Goal: Task Accomplishment & Management: Use online tool/utility

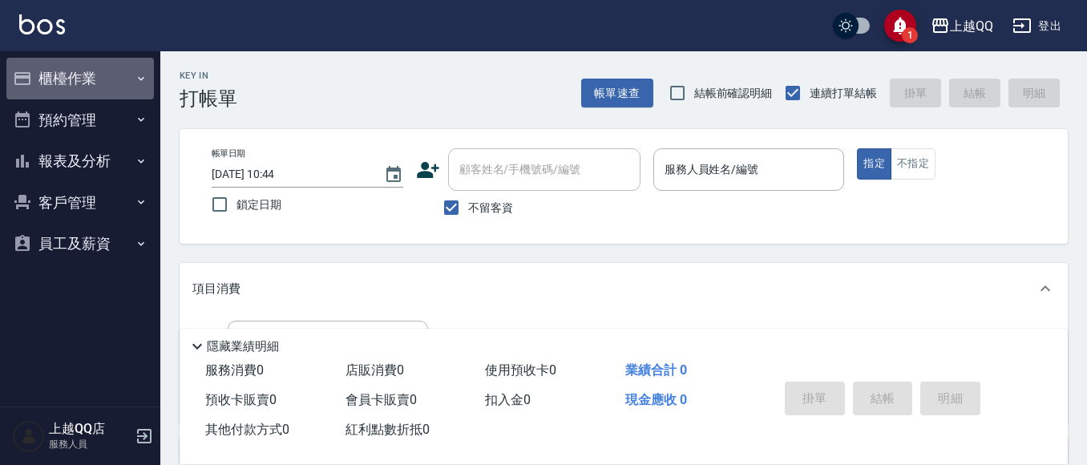
click at [128, 97] on button "櫃檯作業" at bounding box center [79, 79] width 147 height 42
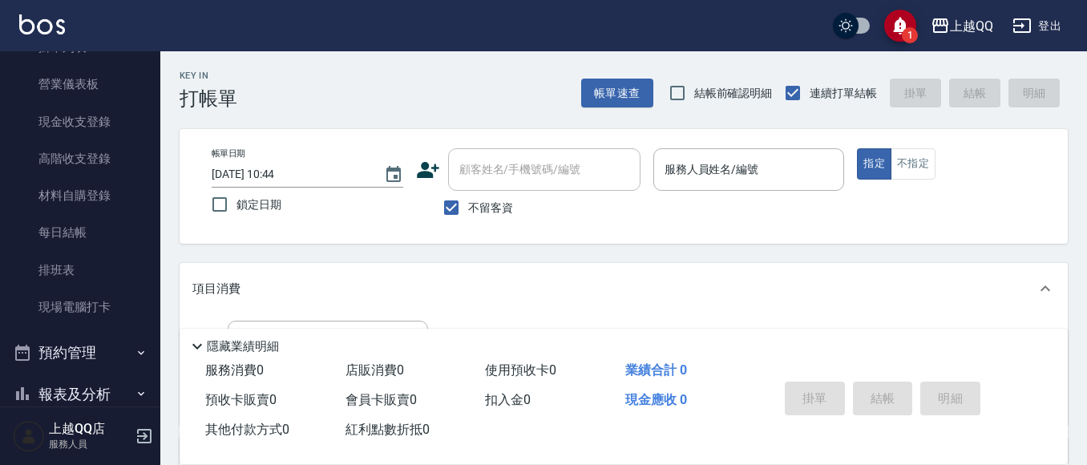
scroll to position [160, 0]
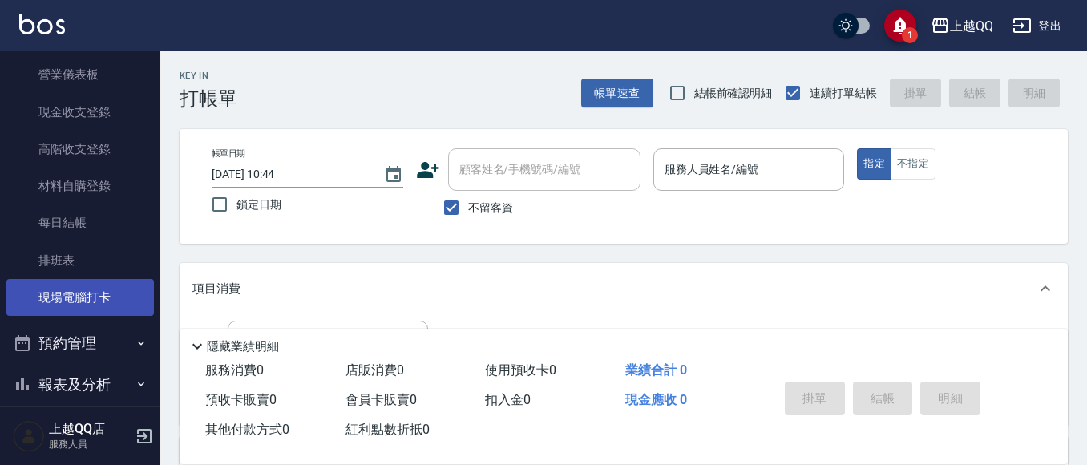
click at [117, 291] on link "現場電腦打卡" at bounding box center [79, 297] width 147 height 37
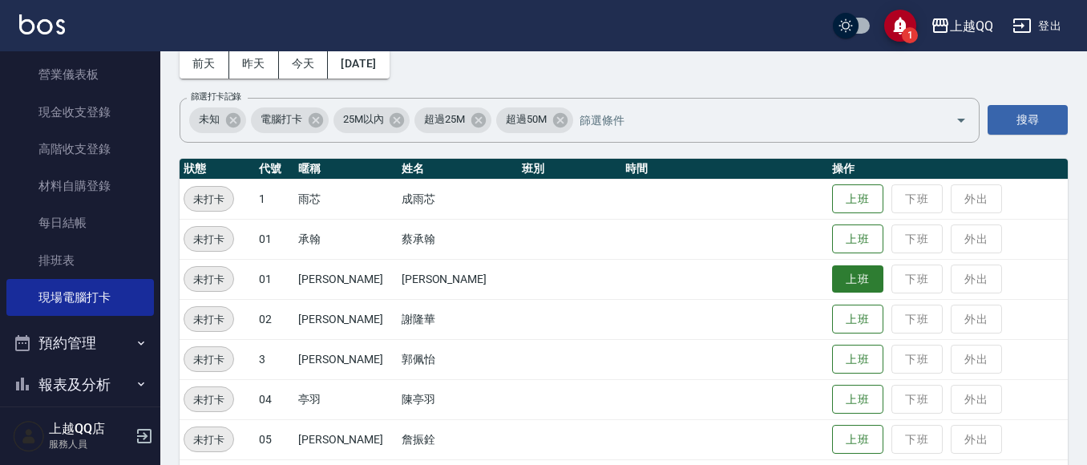
scroll to position [160, 0]
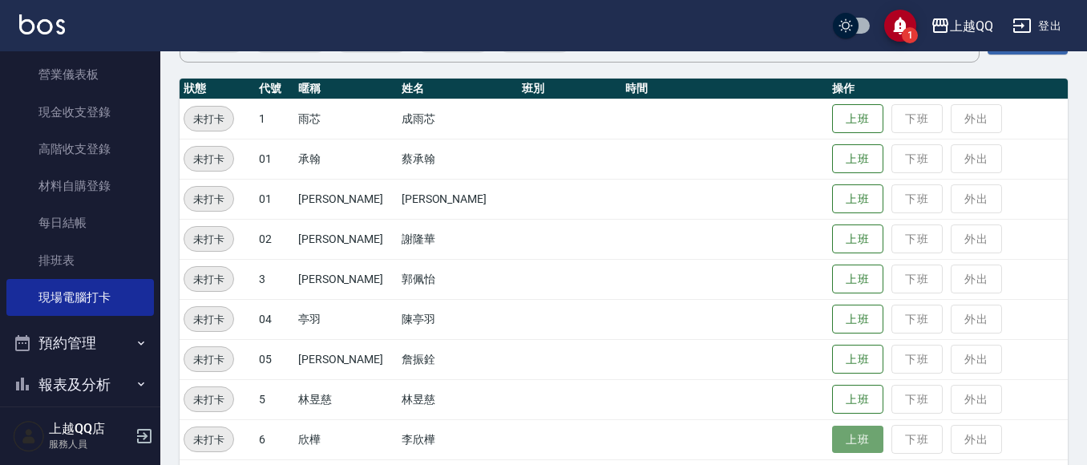
click at [855, 444] on button "上班" at bounding box center [857, 440] width 51 height 28
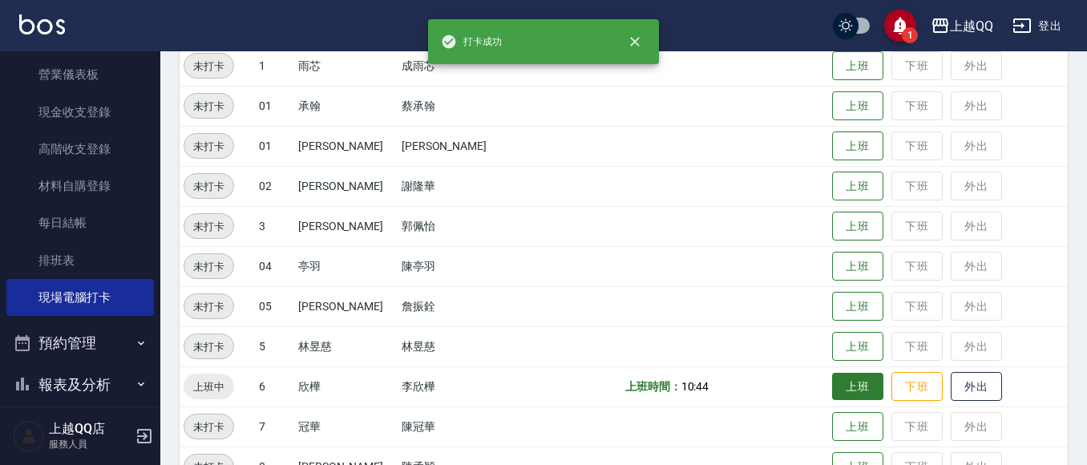
scroll to position [321, 0]
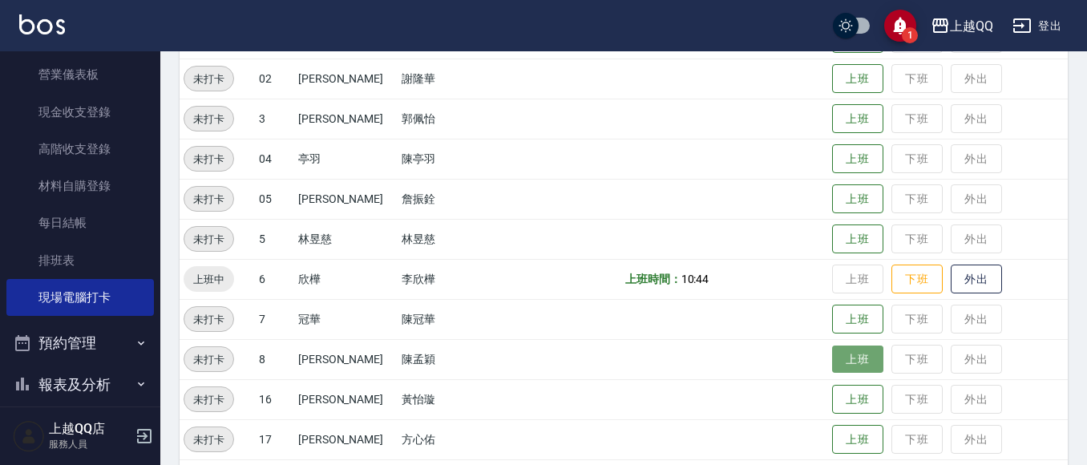
click at [846, 368] on button "上班" at bounding box center [857, 359] width 51 height 28
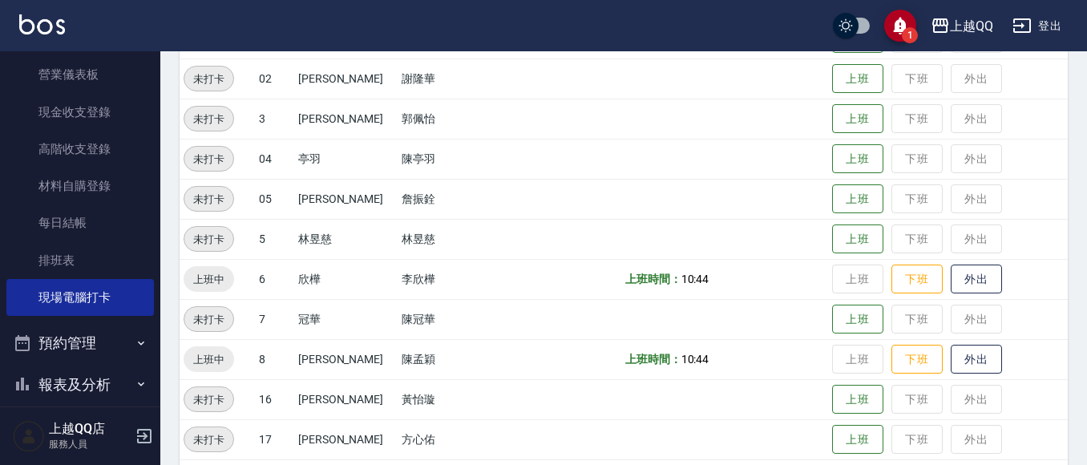
scroll to position [261, 0]
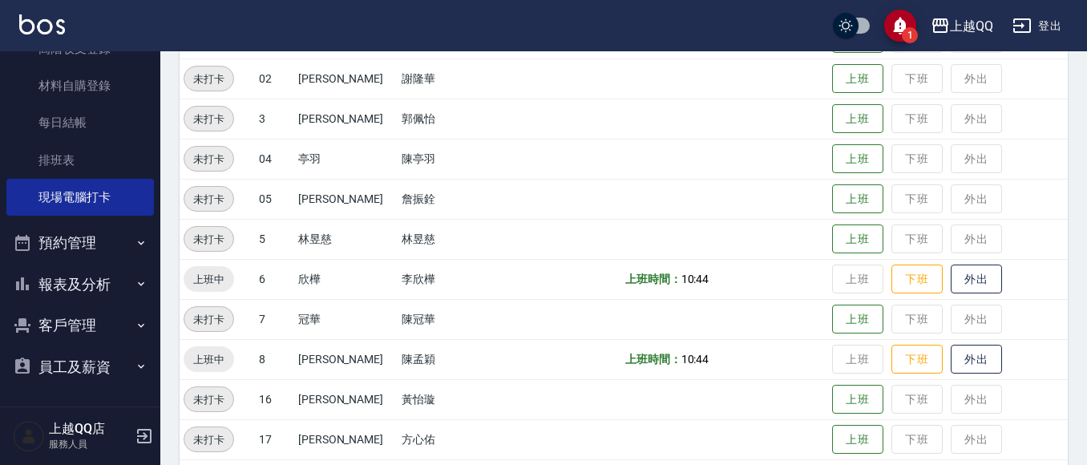
click at [75, 289] on button "報表及分析" at bounding box center [79, 285] width 147 height 42
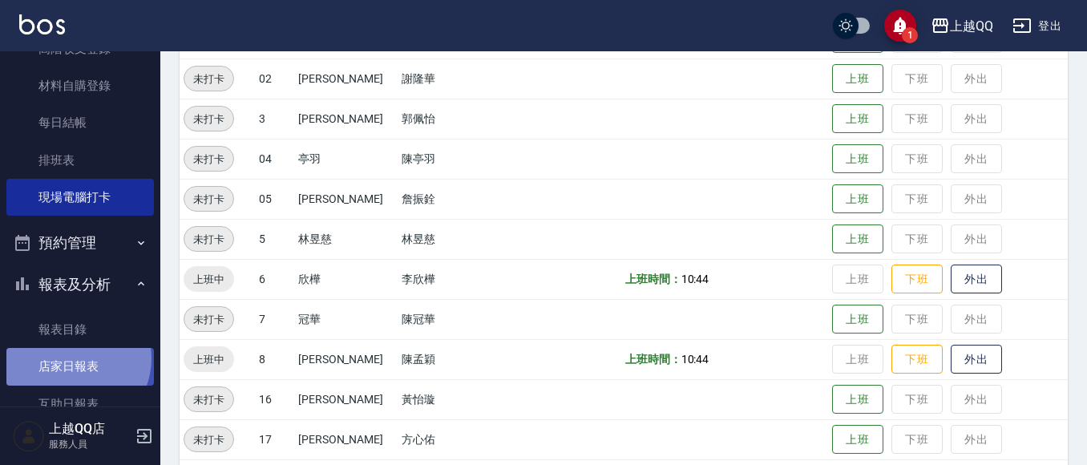
click at [72, 357] on link "店家日報表" at bounding box center [79, 366] width 147 height 37
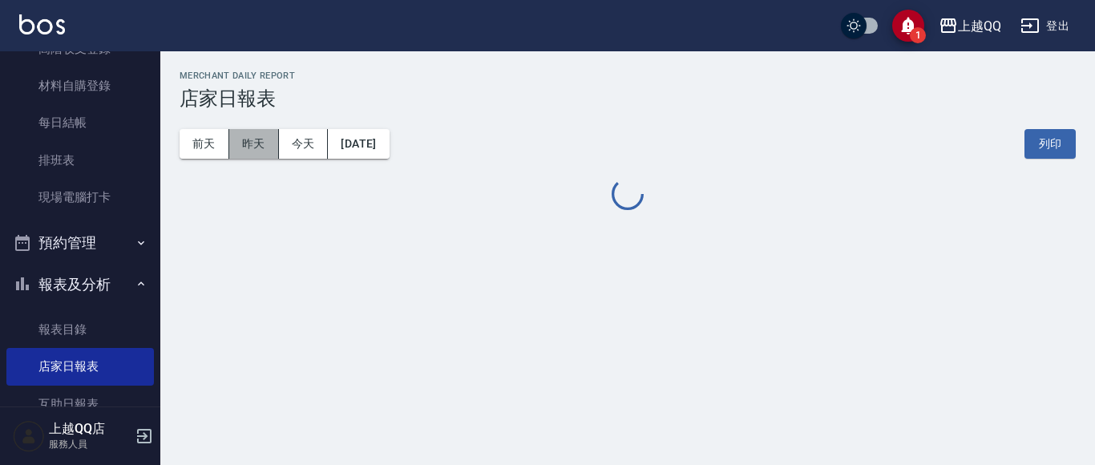
click at [260, 148] on button "昨天" at bounding box center [254, 144] width 50 height 30
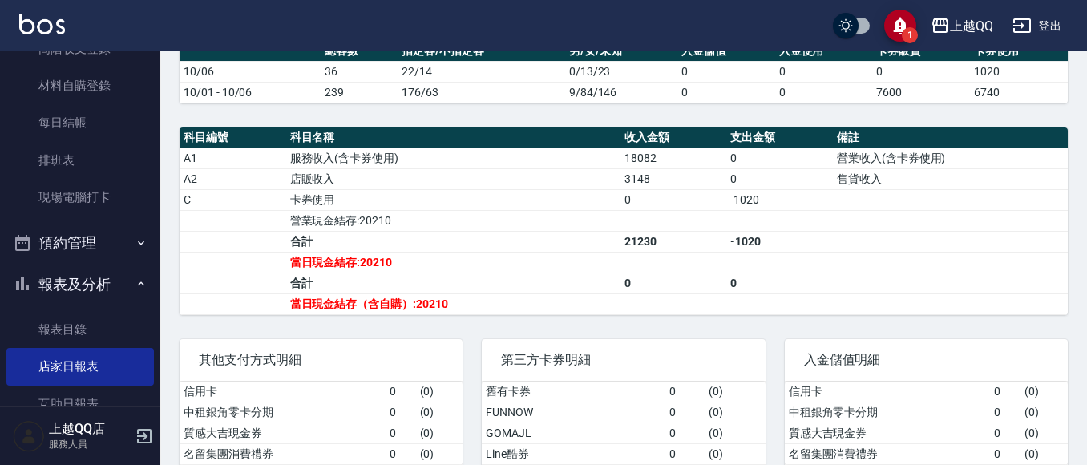
scroll to position [546, 0]
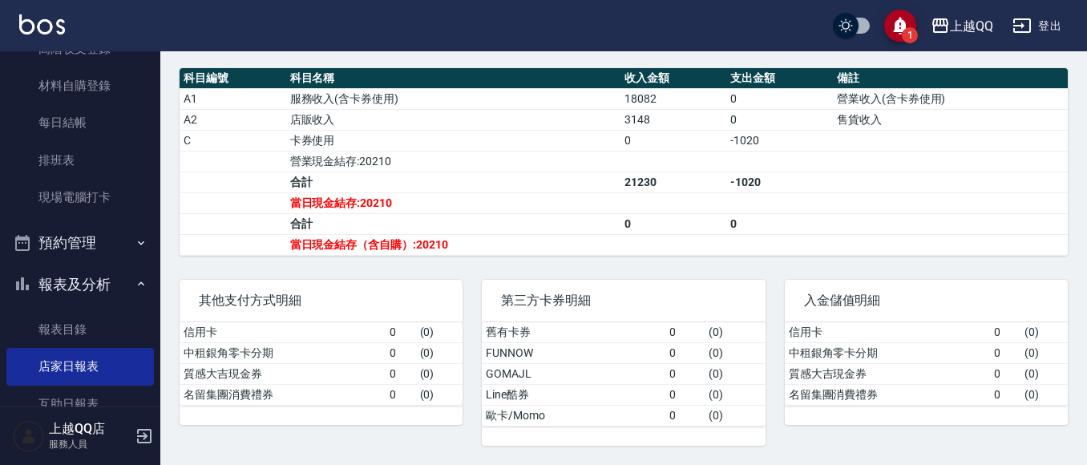
click at [91, 296] on button "報表及分析" at bounding box center [79, 285] width 147 height 42
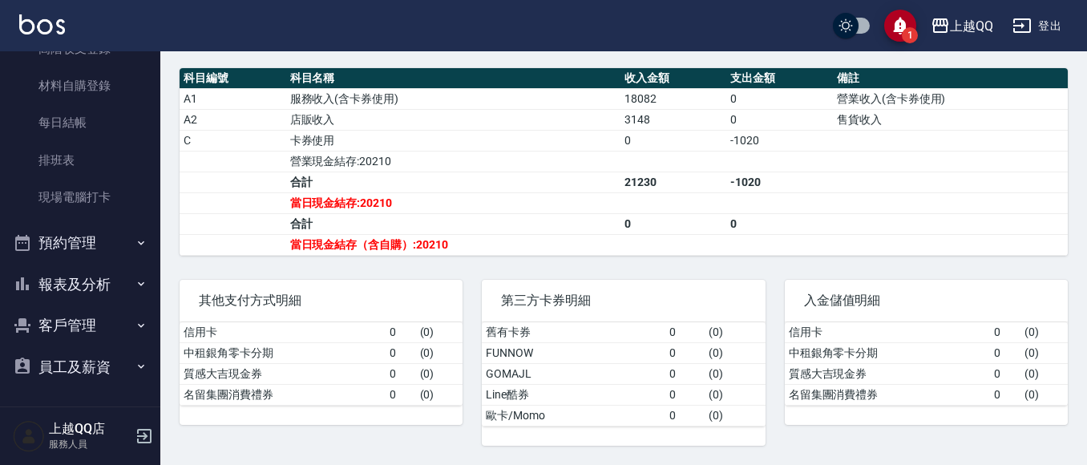
scroll to position [261, 0]
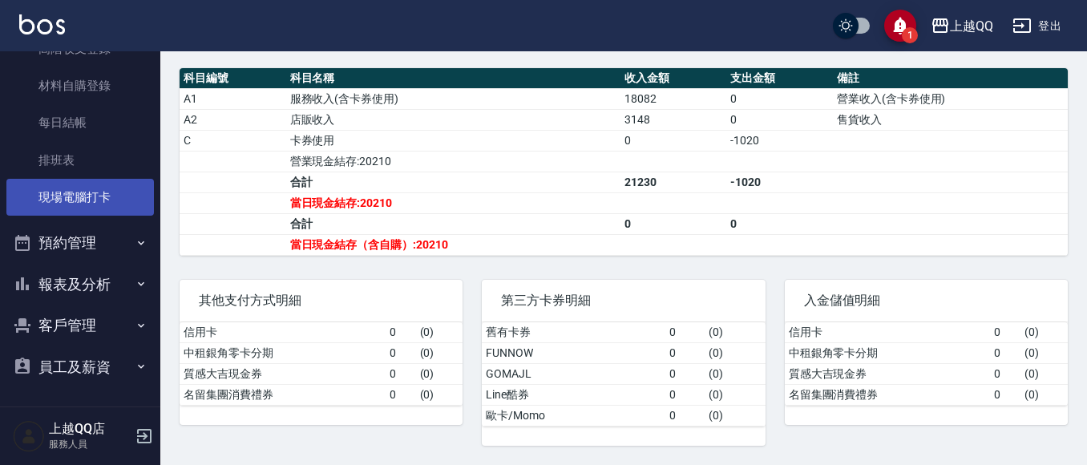
click at [63, 204] on link "現場電腦打卡" at bounding box center [79, 197] width 147 height 37
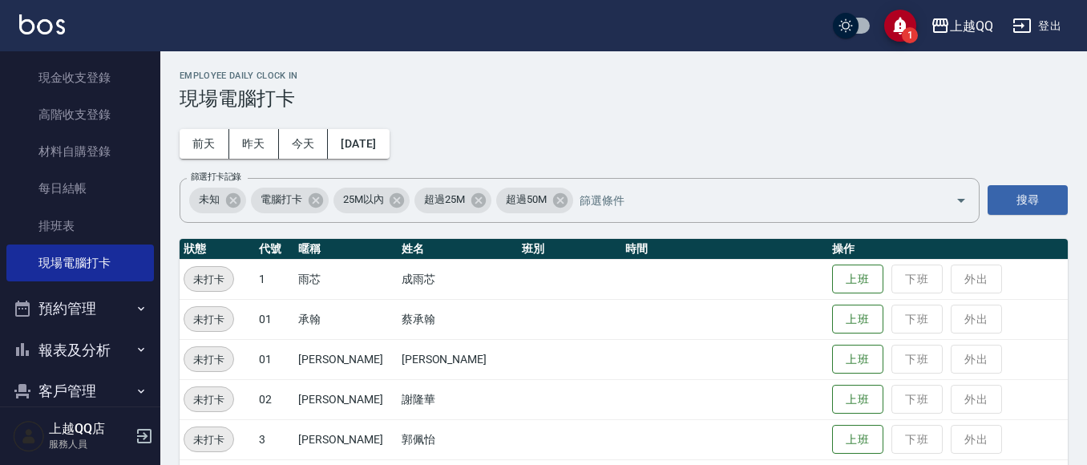
scroll to position [152, 0]
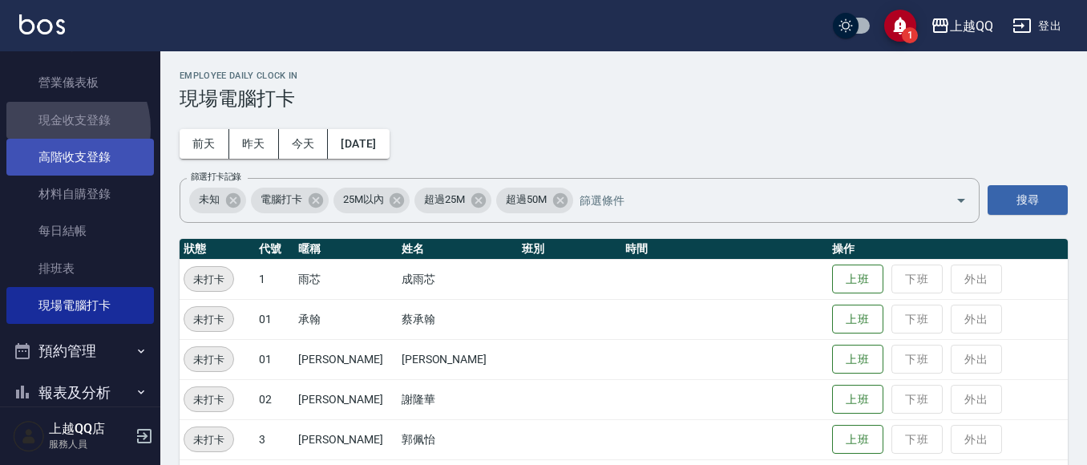
drag, startPoint x: 59, startPoint y: 128, endPoint x: 69, endPoint y: 138, distance: 14.2
click at [60, 129] on link "現金收支登錄" at bounding box center [79, 120] width 147 height 37
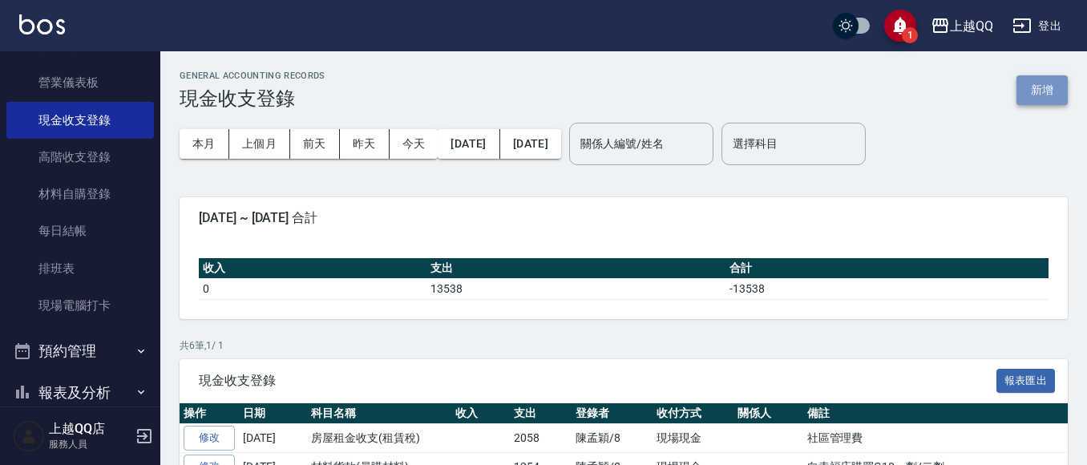
click at [1039, 93] on button "新增" at bounding box center [1041, 90] width 51 height 30
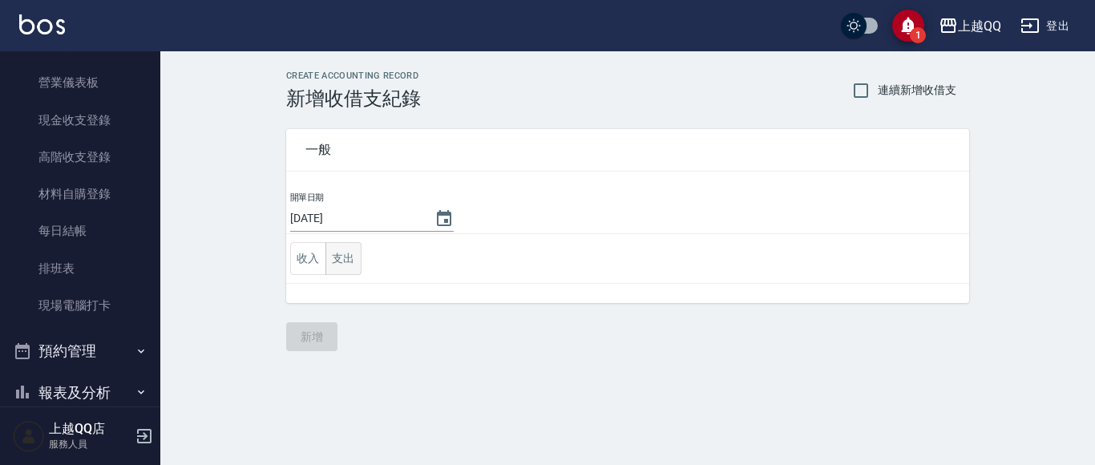
click at [352, 257] on button "支出" at bounding box center [343, 258] width 36 height 33
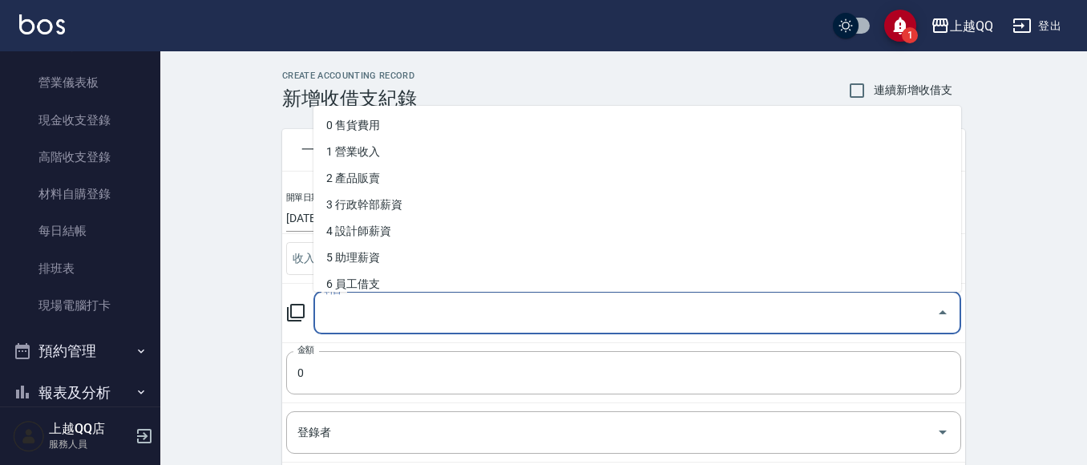
click at [394, 301] on input "科目" at bounding box center [625, 313] width 609 height 28
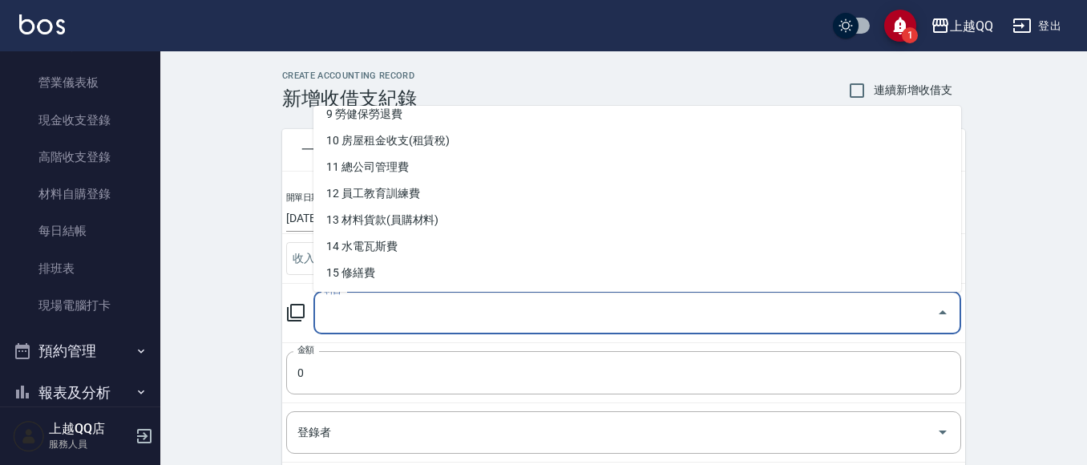
scroll to position [364, 0]
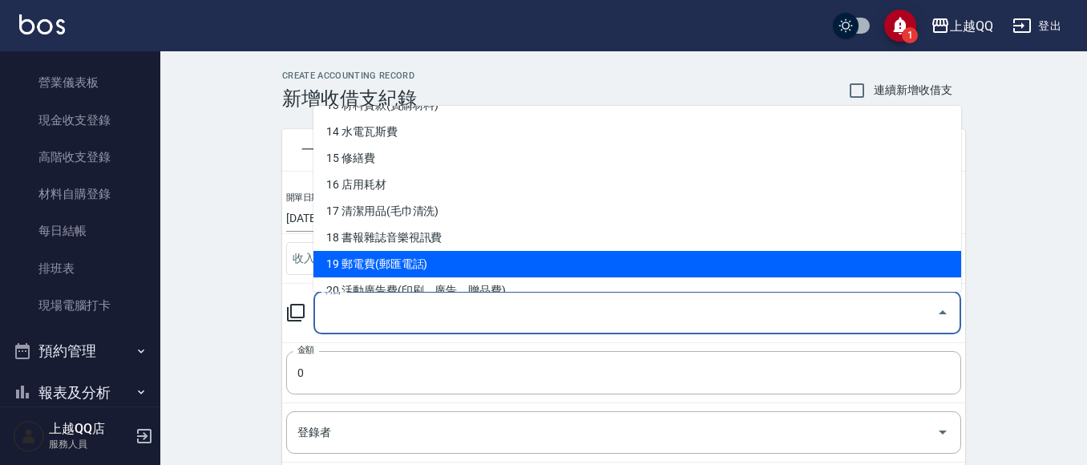
click at [325, 265] on li "19 郵電費(郵匯電話)" at bounding box center [637, 264] width 648 height 26
type input "19 郵電費(郵匯電話)"
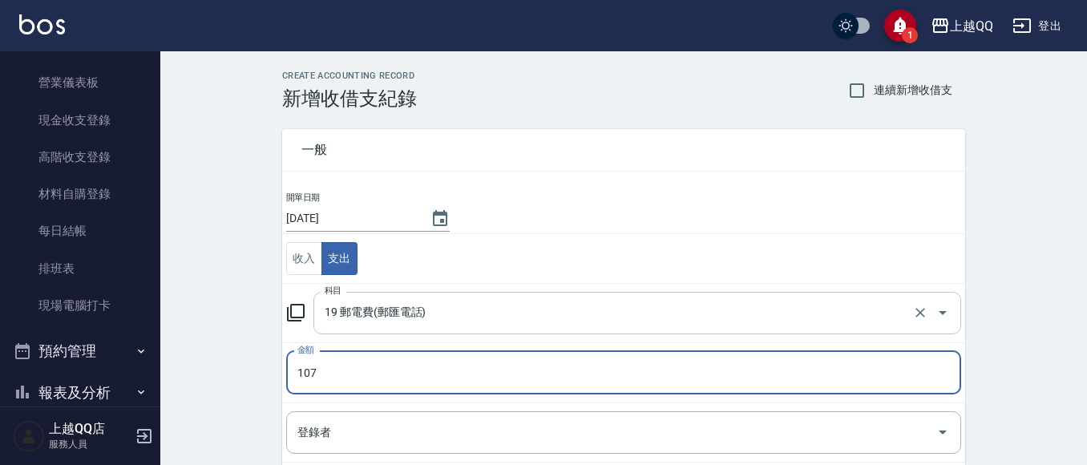
type input "107"
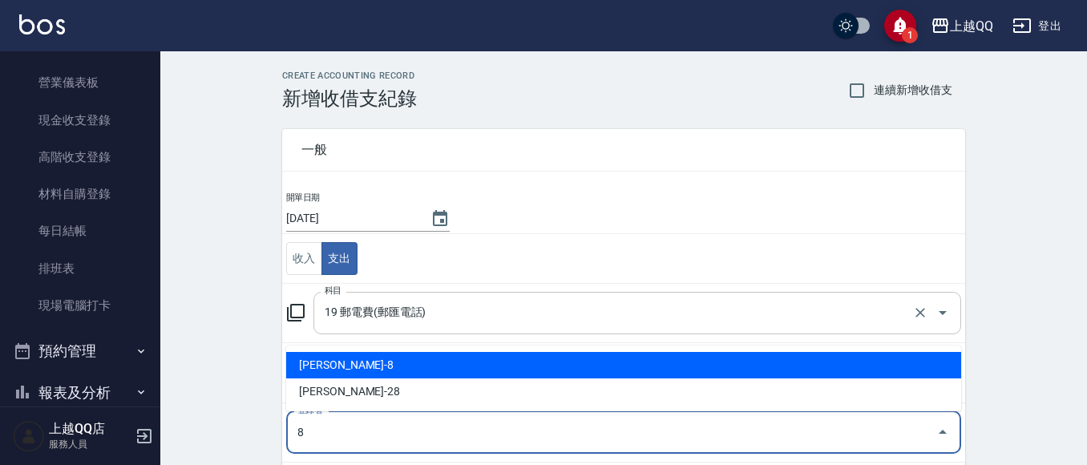
type input "[PERSON_NAME]-8"
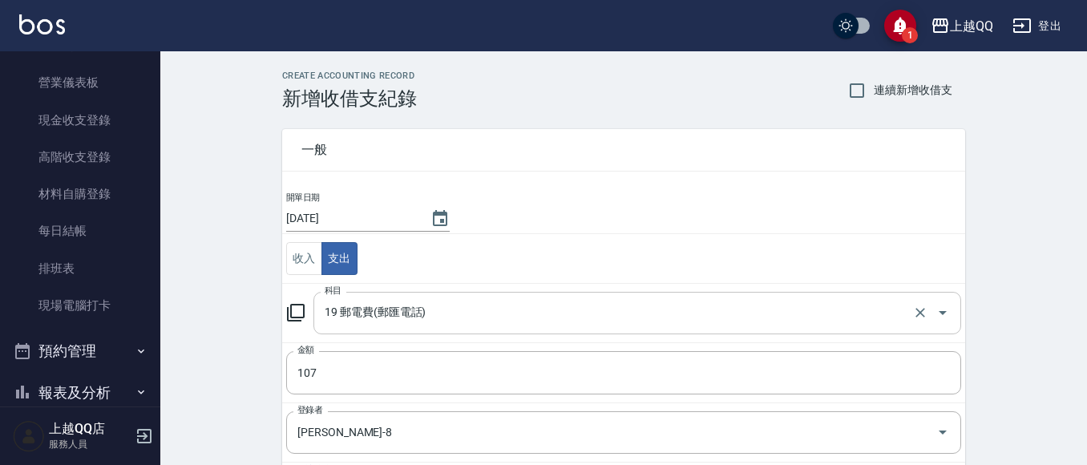
scroll to position [243, 0]
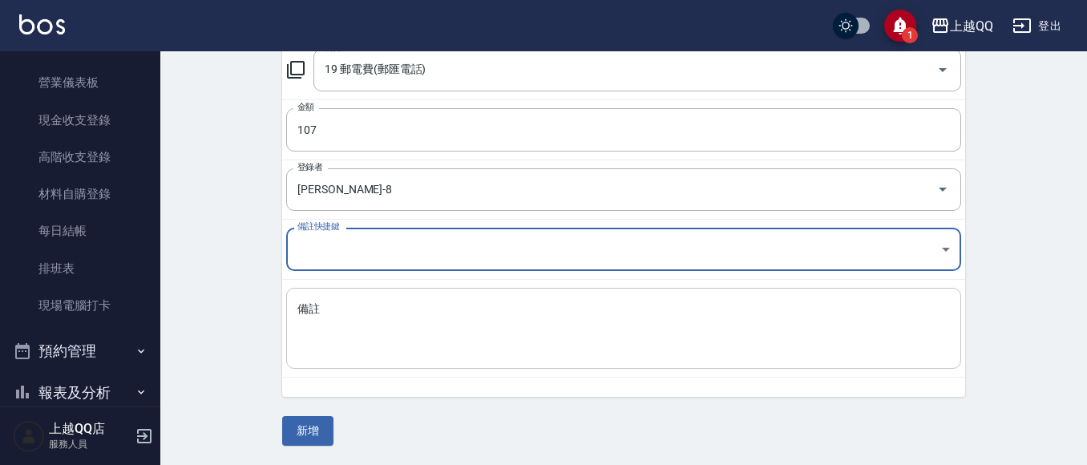
click at [366, 296] on div "x 備註" at bounding box center [623, 328] width 675 height 81
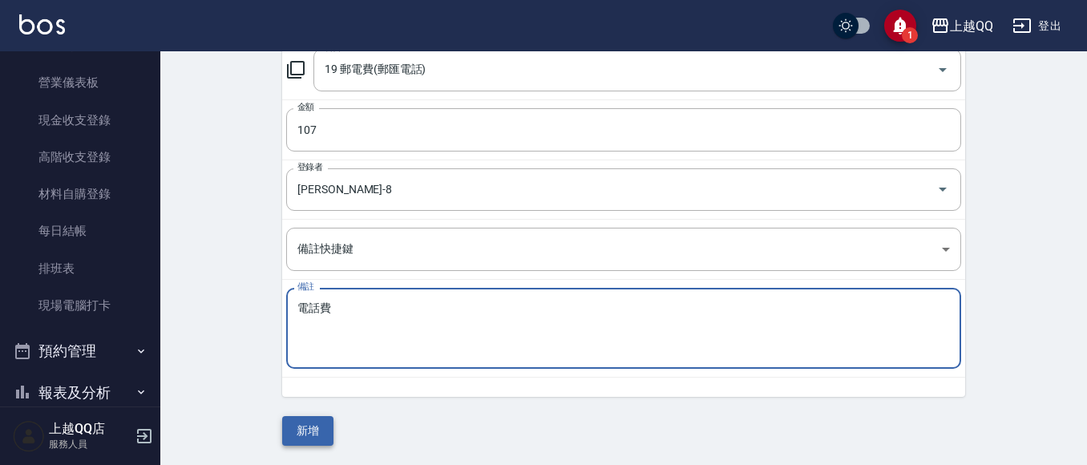
type textarea "電話費"
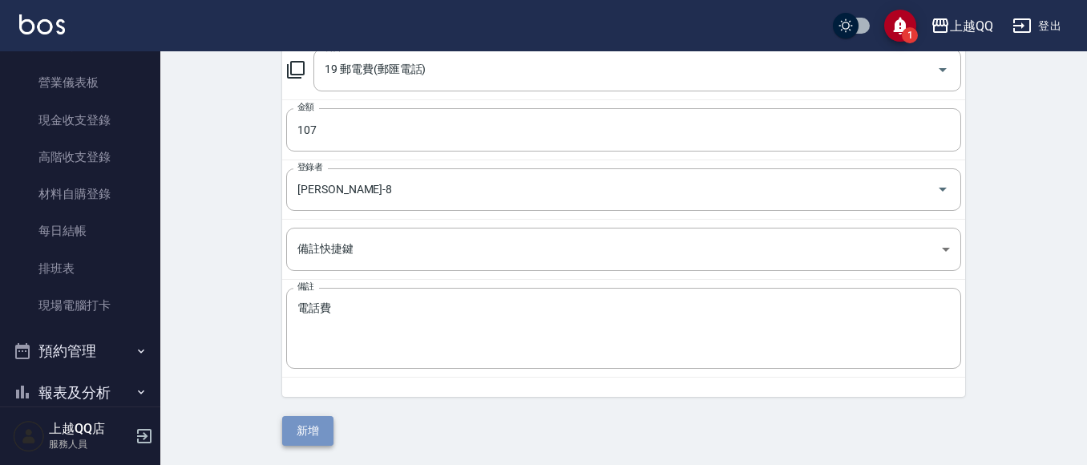
click at [307, 439] on button "新增" at bounding box center [307, 431] width 51 height 30
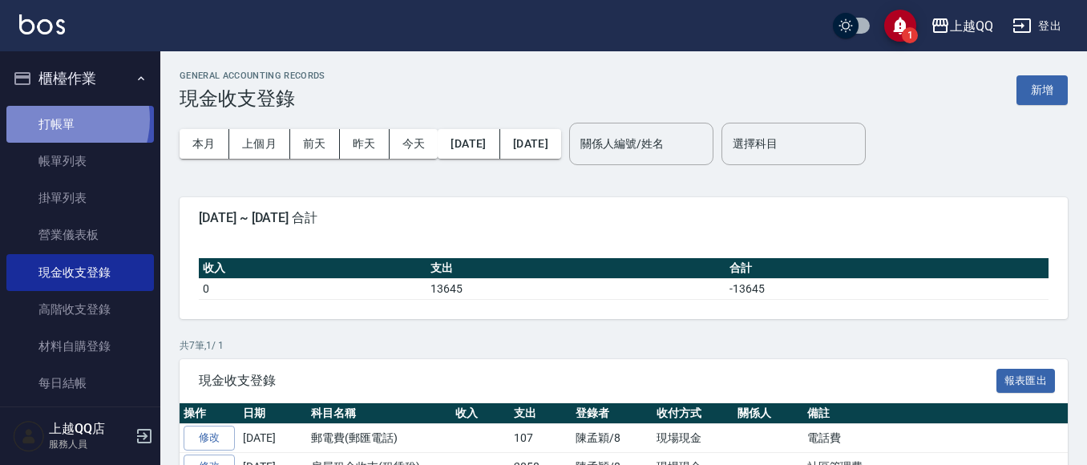
click at [56, 119] on link "打帳單" at bounding box center [79, 124] width 147 height 37
